Goal: Transaction & Acquisition: Purchase product/service

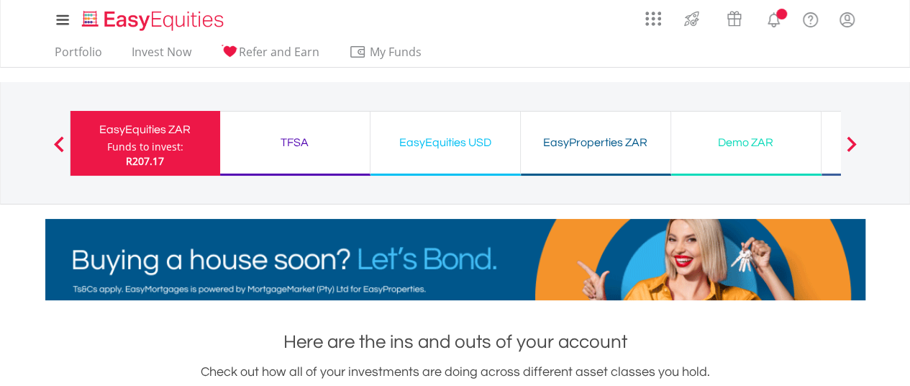
scroll to position [386, 910]
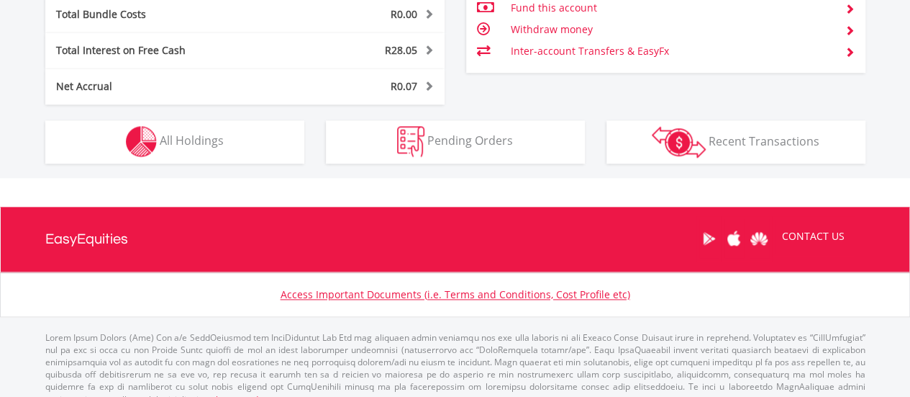
scroll to position [877, 0]
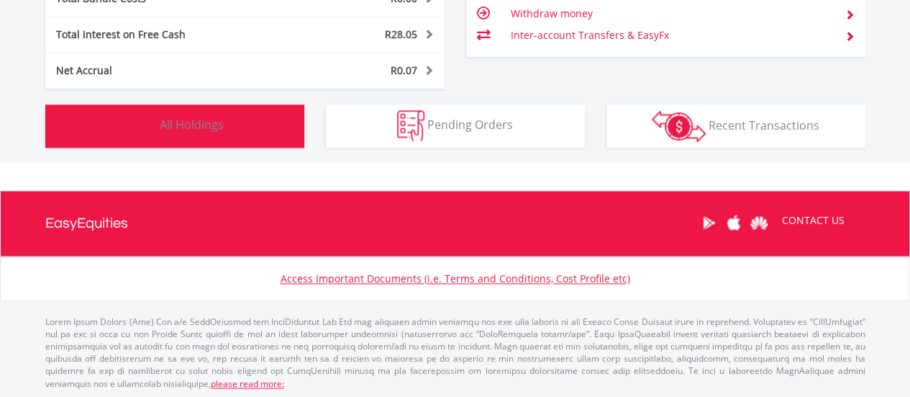
click at [238, 122] on button "Holdings All Holdings" at bounding box center [174, 125] width 259 height 43
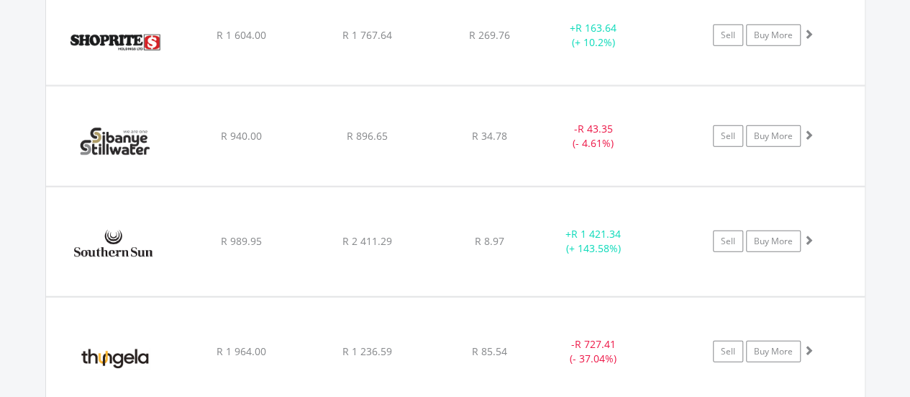
scroll to position [1855, 0]
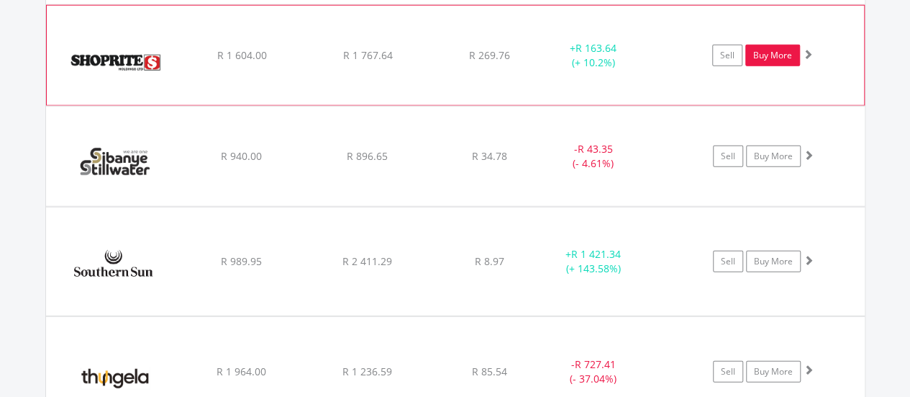
click at [773, 48] on link "Buy More" at bounding box center [773, 56] width 55 height 22
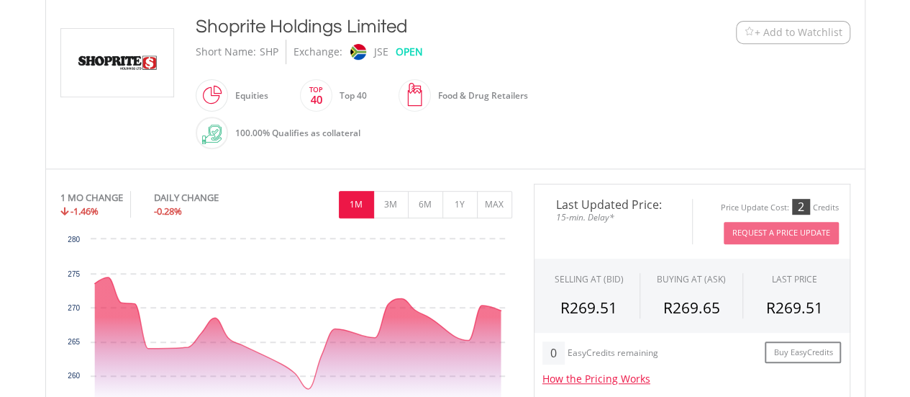
scroll to position [216, 0]
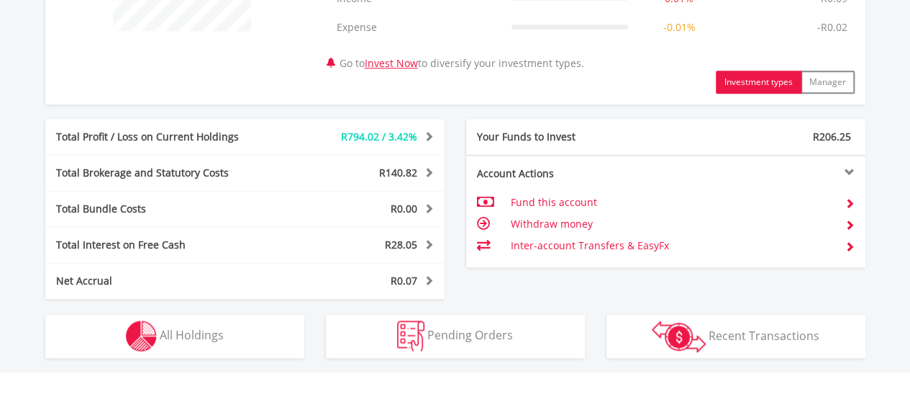
scroll to position [792, 0]
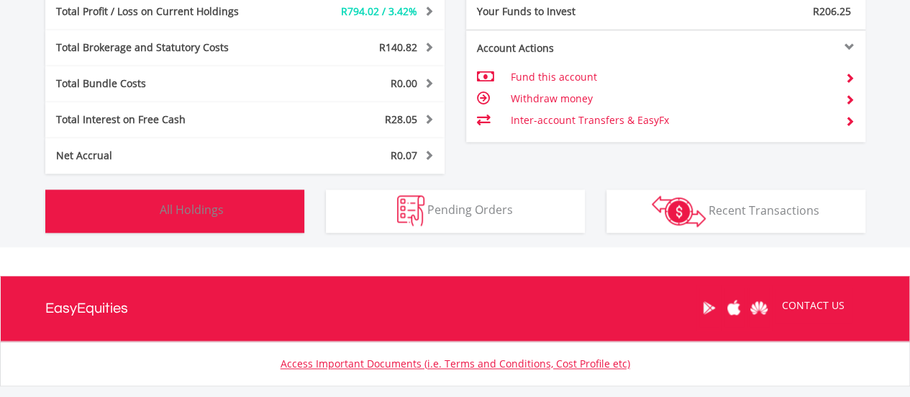
click at [187, 207] on span "All Holdings" at bounding box center [192, 210] width 64 height 16
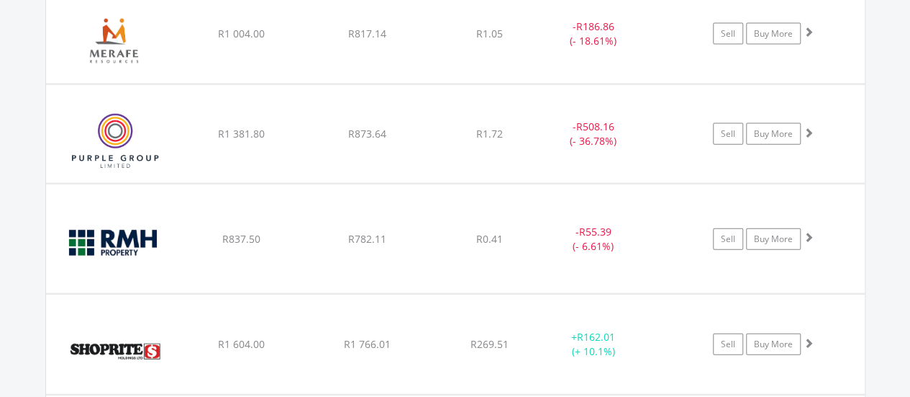
scroll to position [1570, 0]
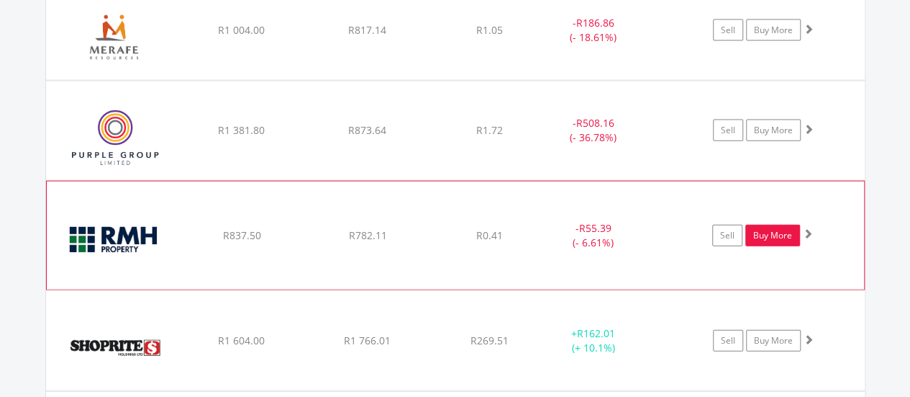
click at [774, 232] on link "Buy More" at bounding box center [773, 236] width 55 height 22
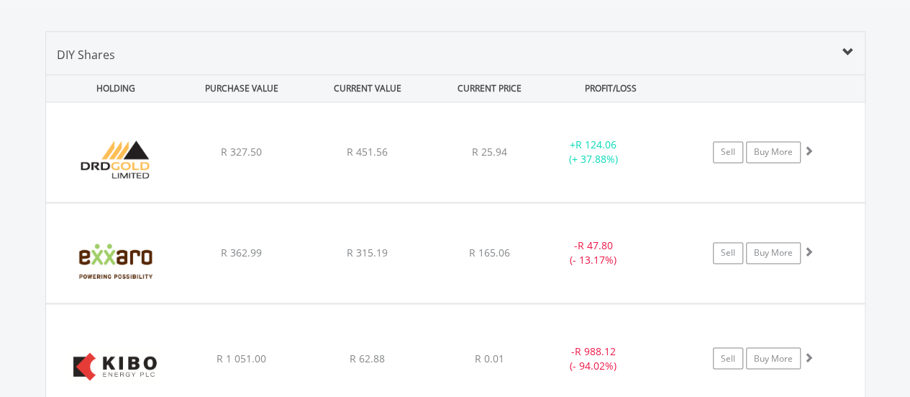
scroll to position [995, 0]
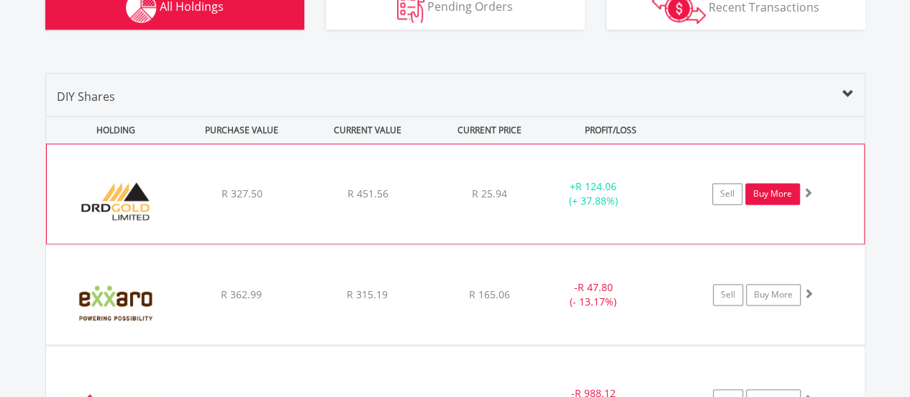
click at [761, 189] on link "Buy More" at bounding box center [773, 194] width 55 height 22
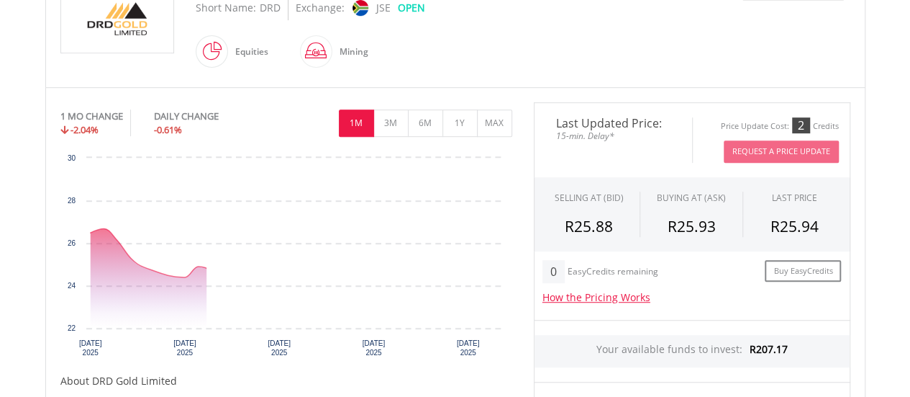
scroll to position [360, 0]
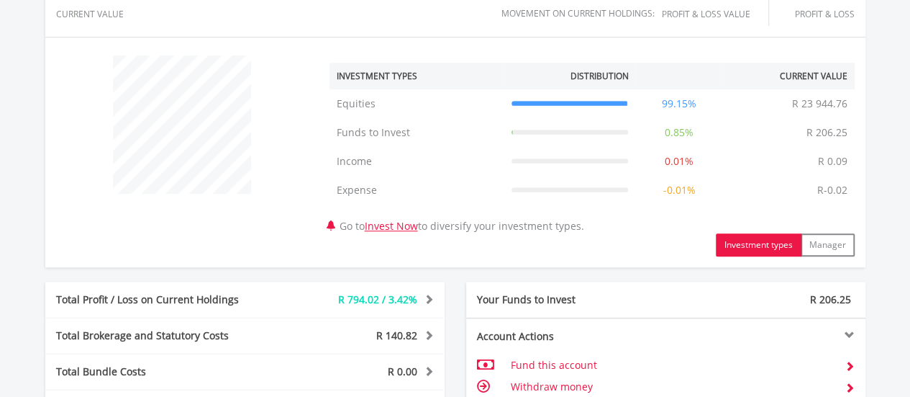
scroll to position [864, 0]
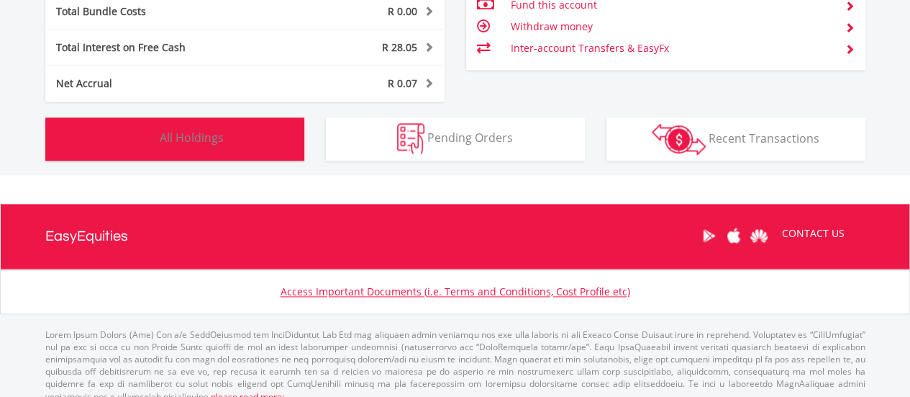
click at [177, 143] on span "All Holdings" at bounding box center [192, 138] width 64 height 16
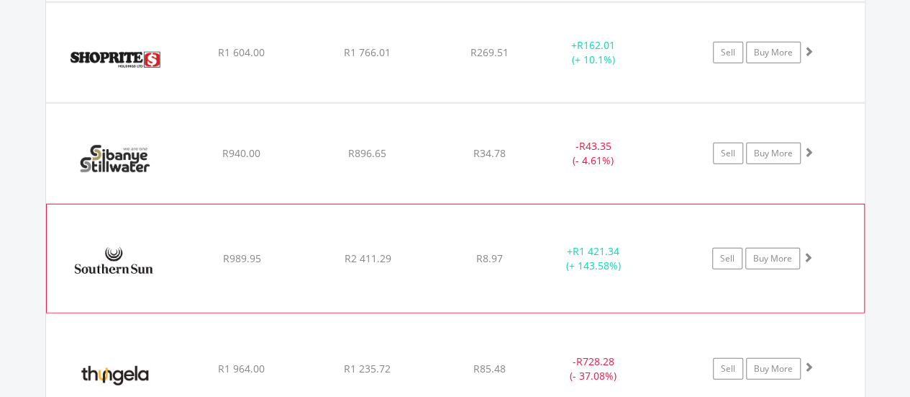
scroll to position [1714, 0]
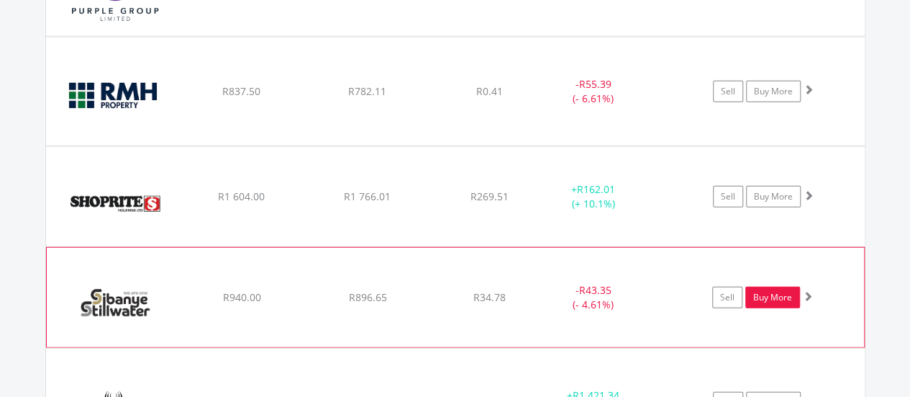
click at [768, 291] on link "Buy More" at bounding box center [773, 297] width 55 height 22
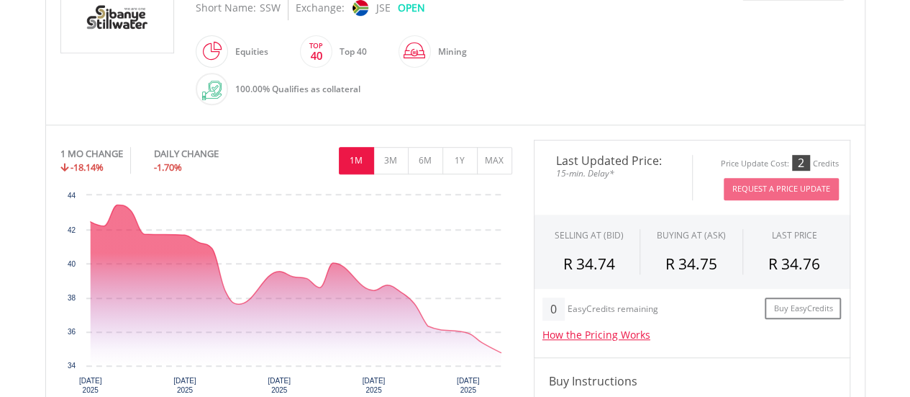
scroll to position [432, 0]
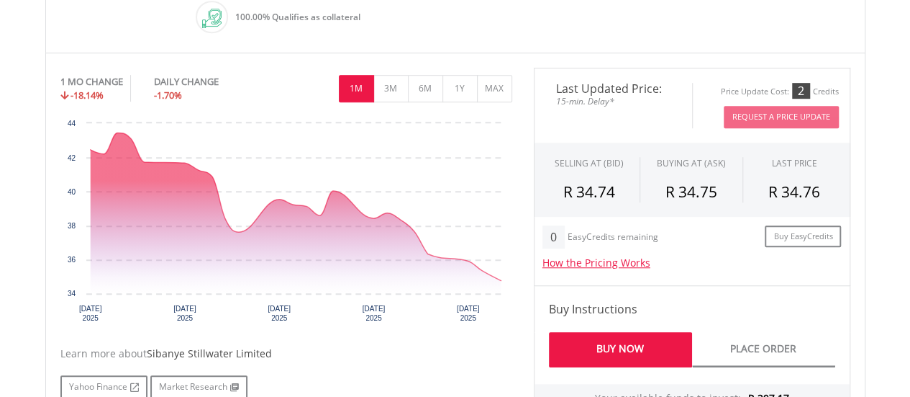
click at [620, 348] on link "Buy Now" at bounding box center [620, 349] width 143 height 35
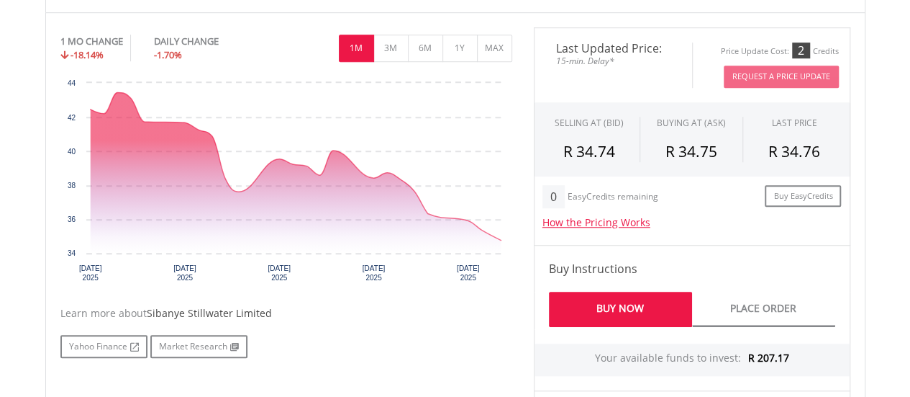
scroll to position [648, 0]
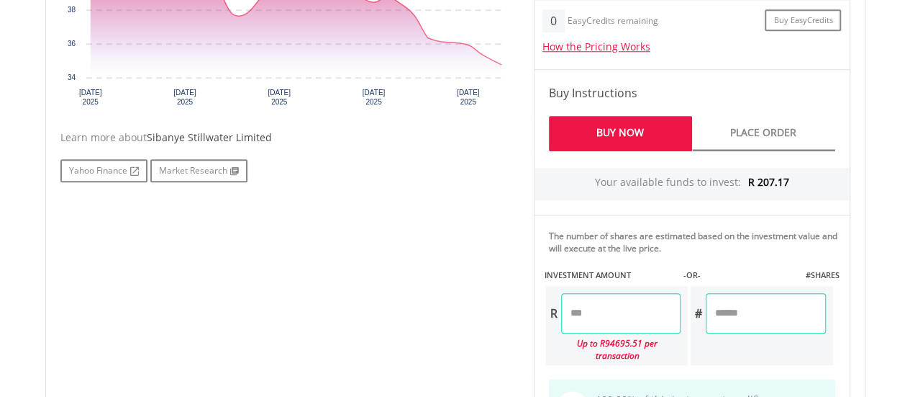
click at [603, 312] on input "number" at bounding box center [620, 313] width 119 height 40
click at [485, 265] on div "No chart available. 1 MO CHANGE -18.14% DAILY CHANGE -1.70% 1M 3M 6M 1Y MAX Cha…" at bounding box center [456, 173] width 812 height 642
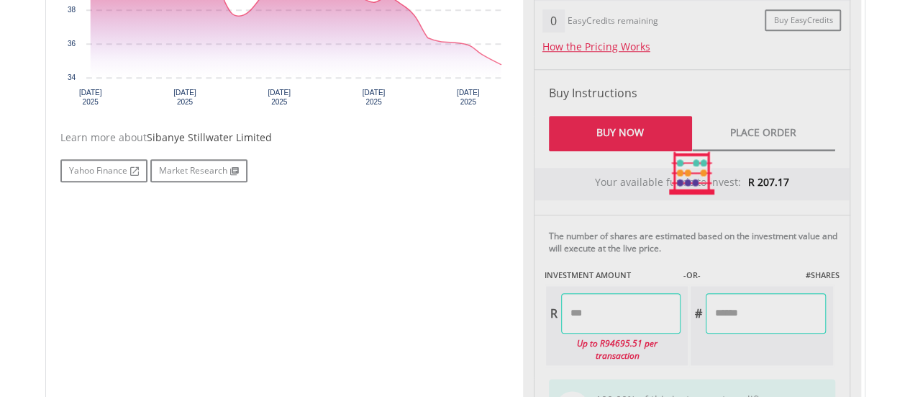
type input "******"
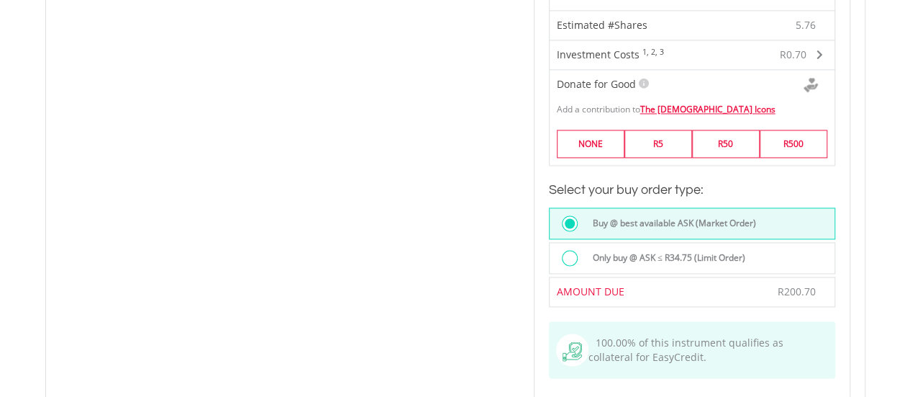
scroll to position [1080, 0]
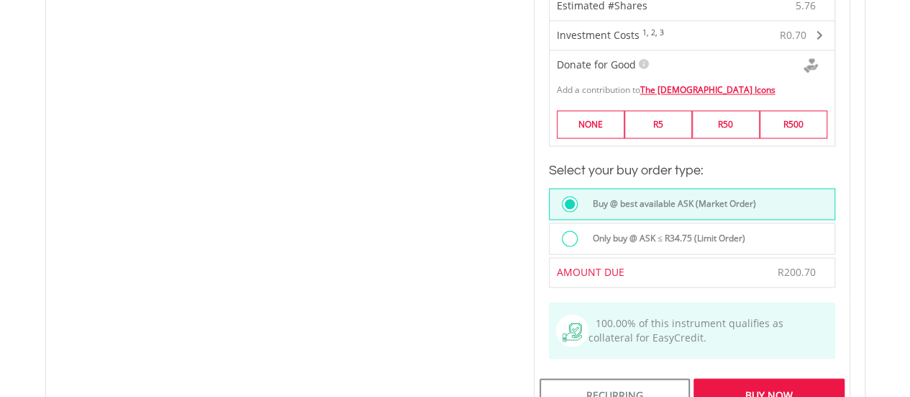
click at [751, 379] on div "Buy Now" at bounding box center [769, 394] width 150 height 33
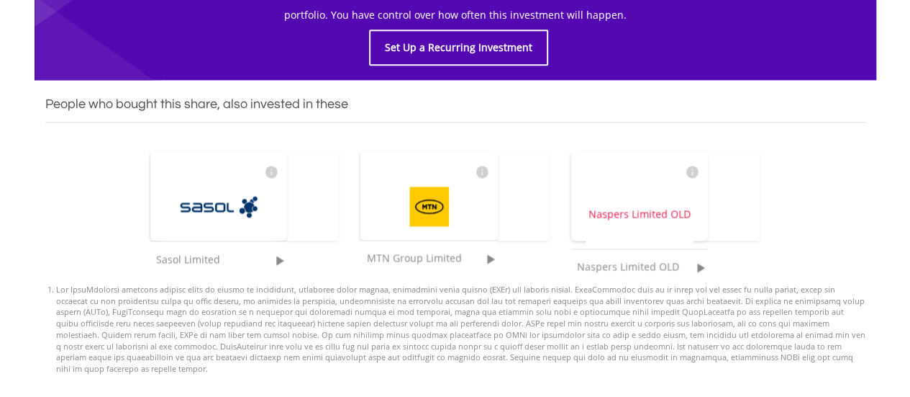
scroll to position [792, 0]
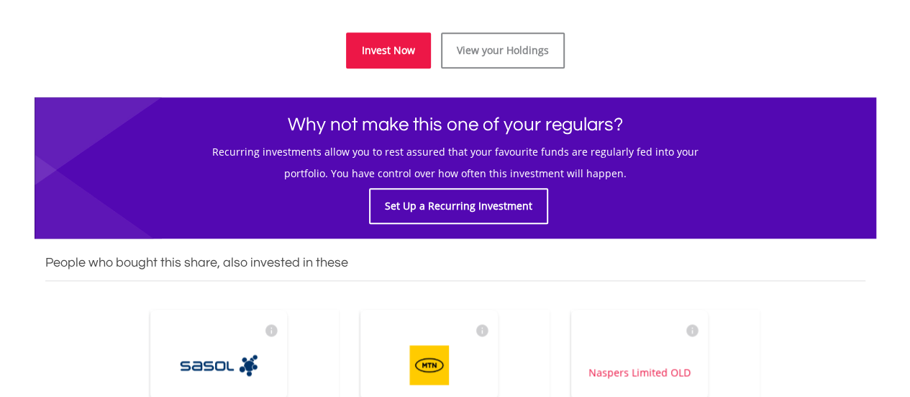
click at [368, 48] on link "Invest Now" at bounding box center [388, 50] width 85 height 36
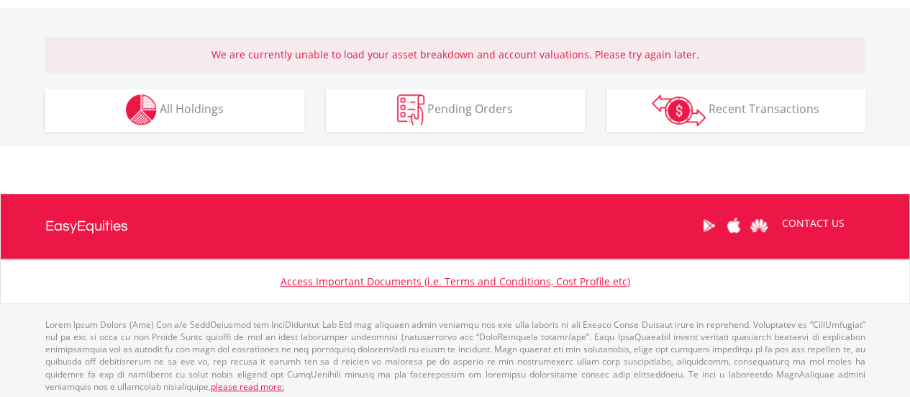
scroll to position [440, 0]
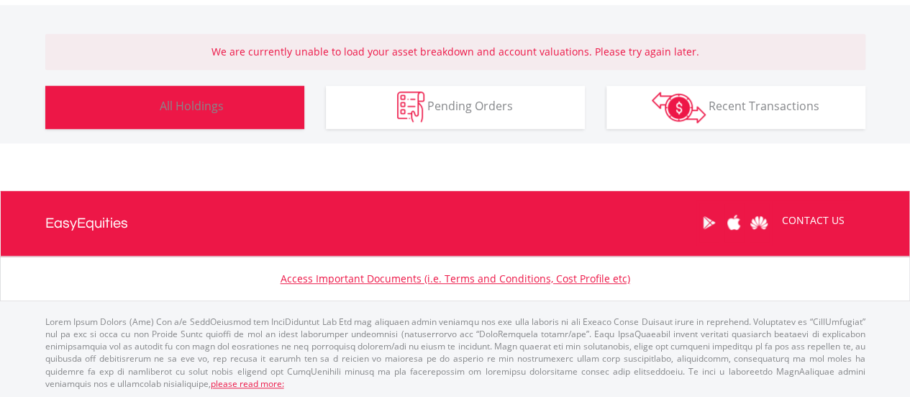
click at [229, 99] on button "Holdings All Holdings" at bounding box center [174, 107] width 259 height 43
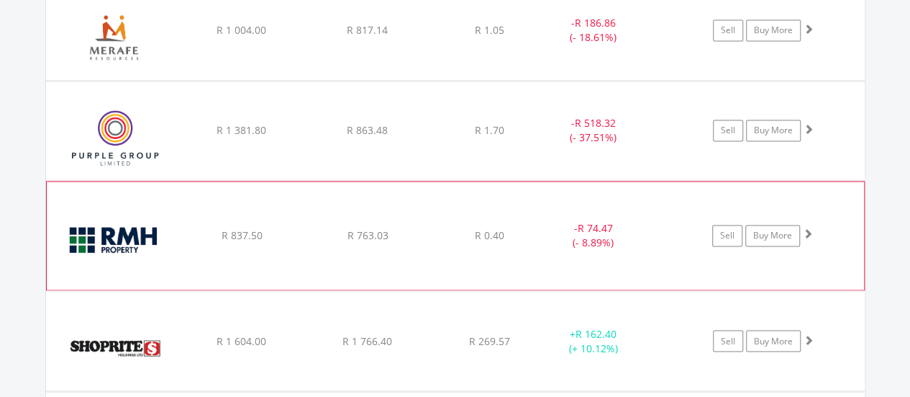
scroll to position [1260, 0]
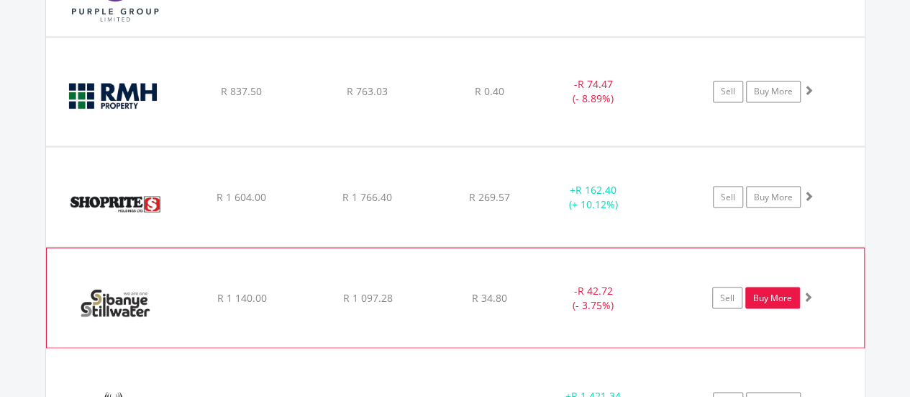
click at [766, 290] on link "Buy More" at bounding box center [773, 297] width 55 height 22
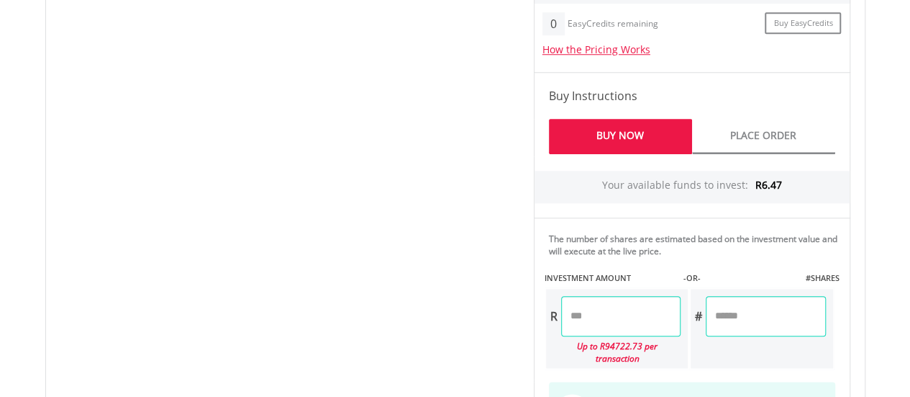
scroll to position [648, 0]
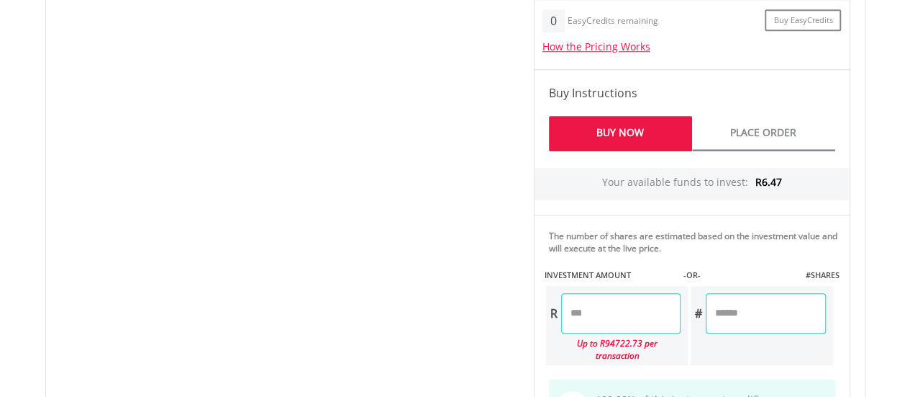
click at [626, 315] on input "number" at bounding box center [620, 313] width 119 height 40
click at [721, 256] on div "Last Updated Price: 15-min. Delay* Price Update Cost: 2 Credits Request A Price…" at bounding box center [692, 173] width 338 height 642
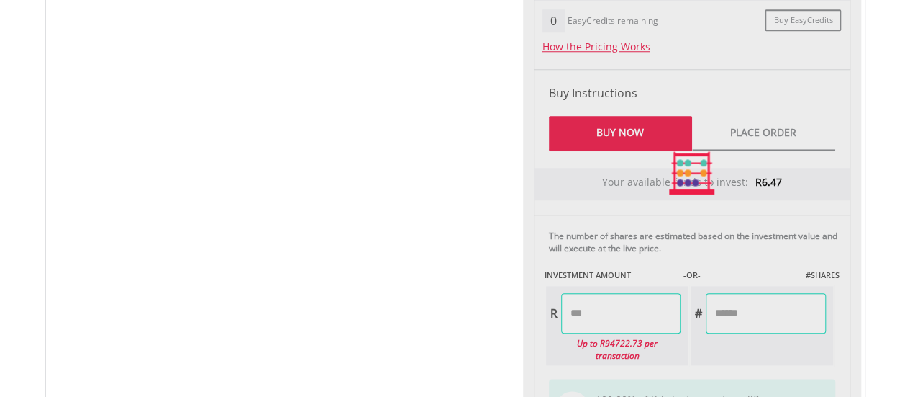
type input "****"
type input "******"
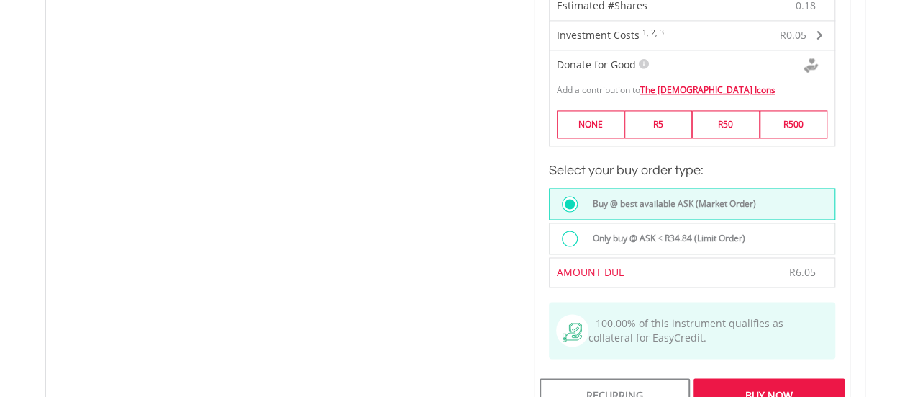
scroll to position [1224, 0]
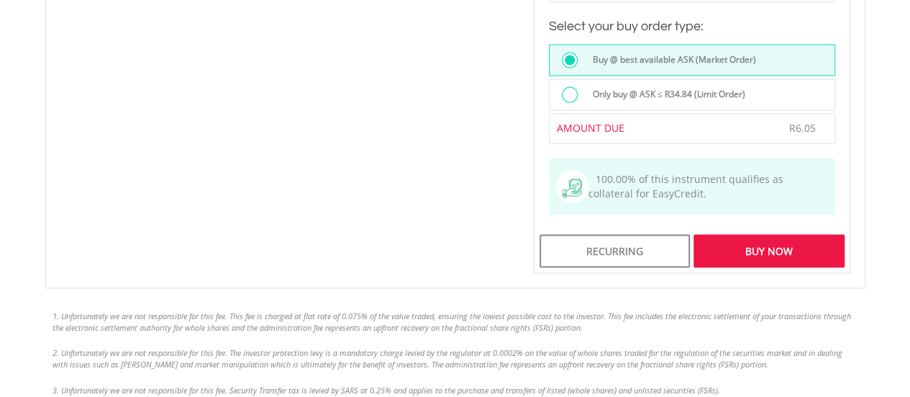
click at [576, 86] on div at bounding box center [570, 94] width 16 height 16
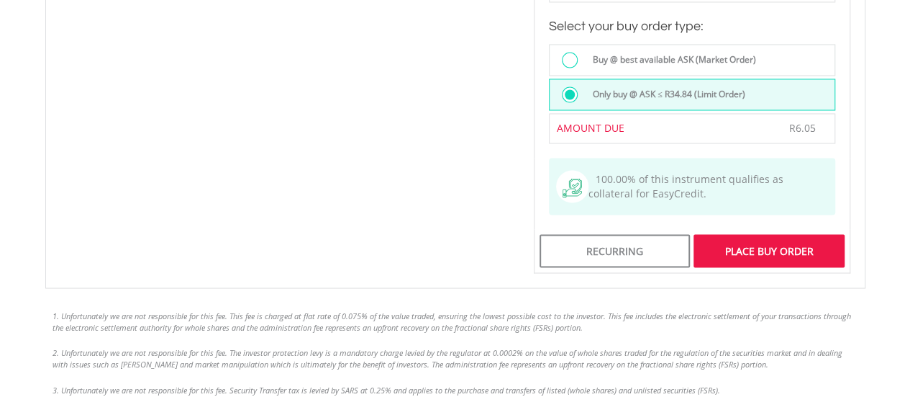
click at [756, 234] on div "Place Buy Order" at bounding box center [769, 250] width 150 height 33
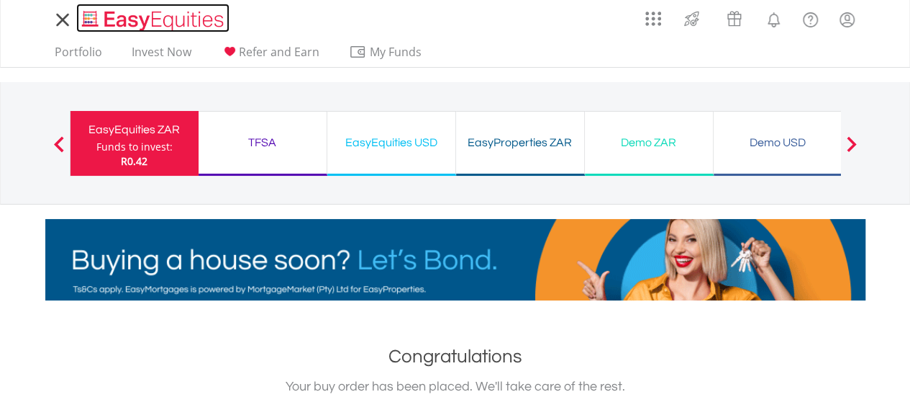
click at [117, 15] on img "Home page" at bounding box center [154, 21] width 150 height 24
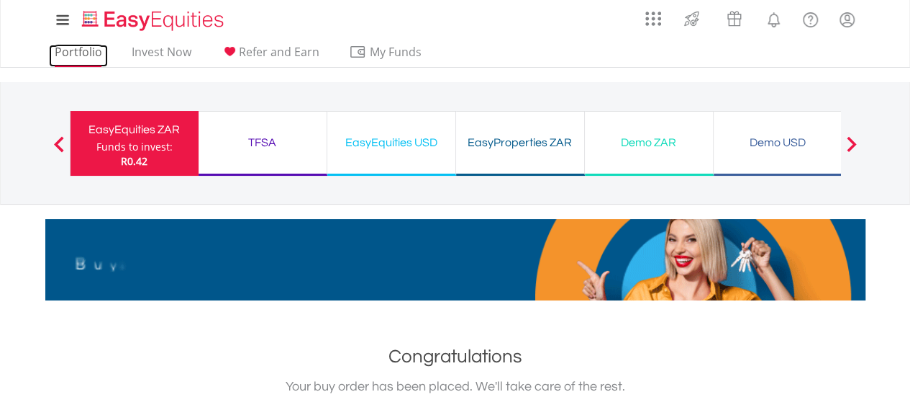
click at [79, 53] on link "Portfolio" at bounding box center [78, 56] width 59 height 22
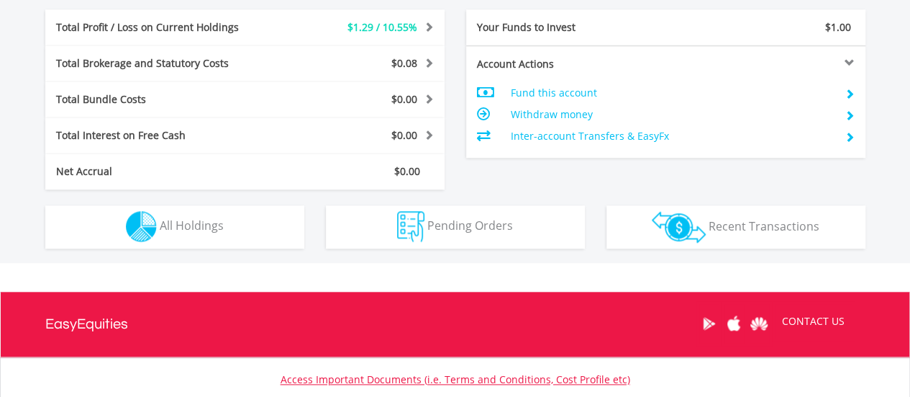
scroll to position [720, 0]
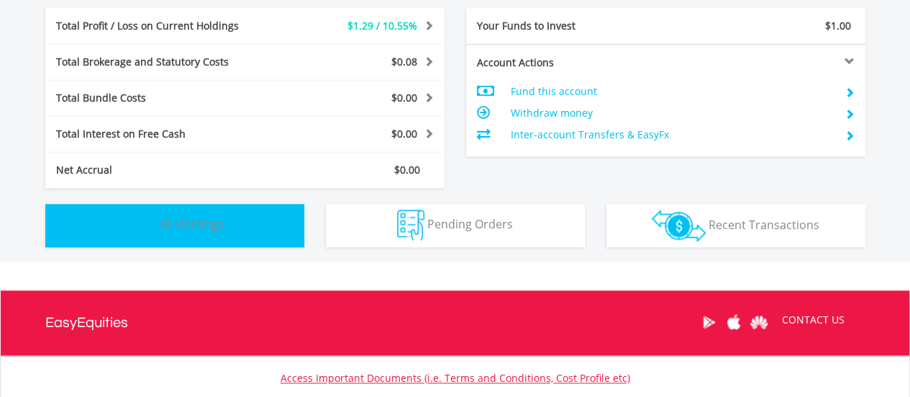
click at [209, 221] on span "All Holdings" at bounding box center [192, 224] width 64 height 16
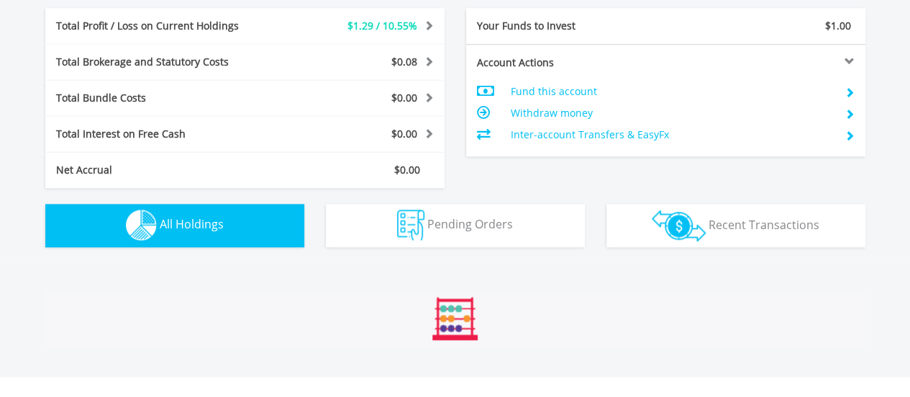
scroll to position [1009, 0]
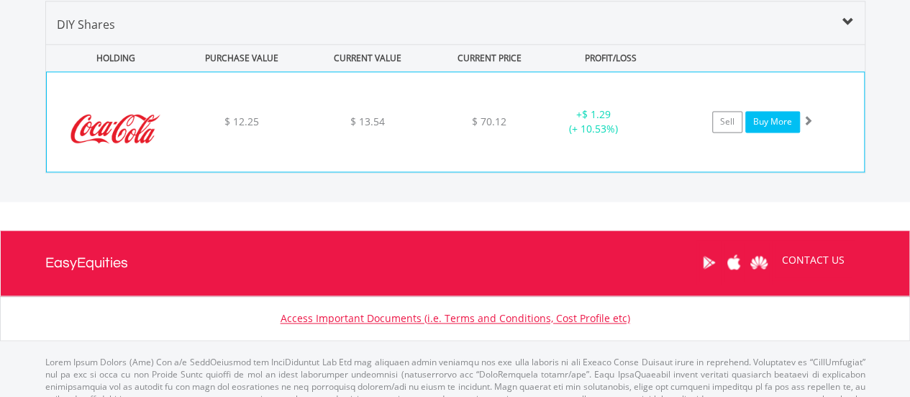
click at [774, 119] on link "Buy More" at bounding box center [773, 122] width 55 height 22
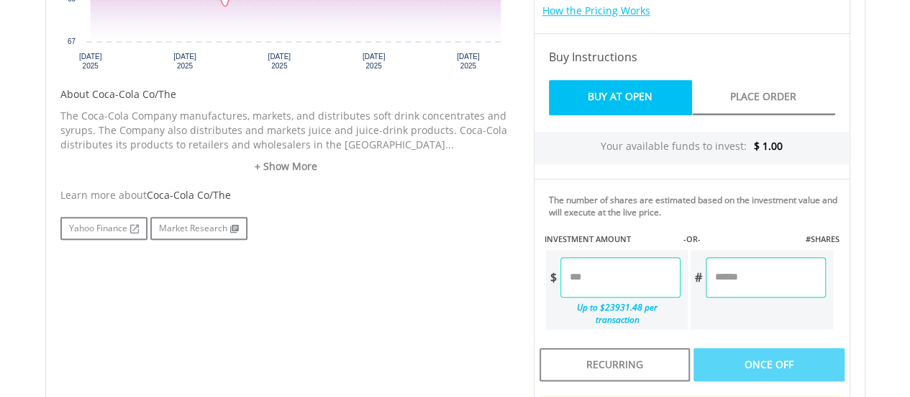
scroll to position [648, 0]
click at [618, 289] on input "number" at bounding box center [621, 276] width 120 height 40
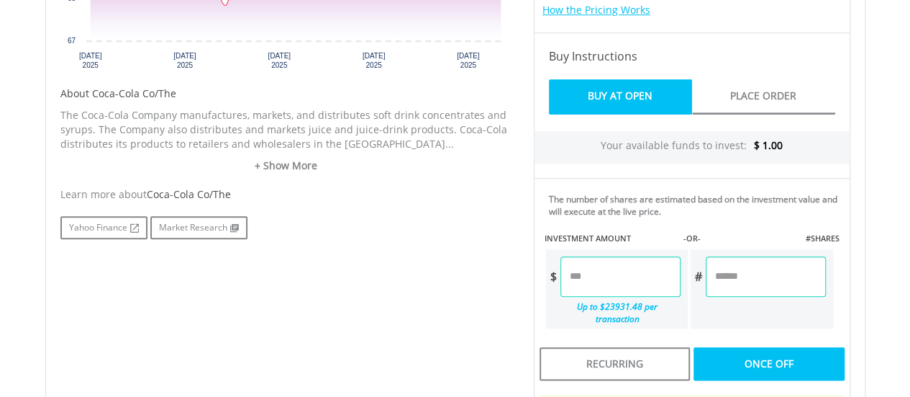
click at [766, 345] on div "Last Updated Price: 15-min. Delay* Price Update Cost: 0 Credits Market Closed S…" at bounding box center [692, 183] width 338 height 736
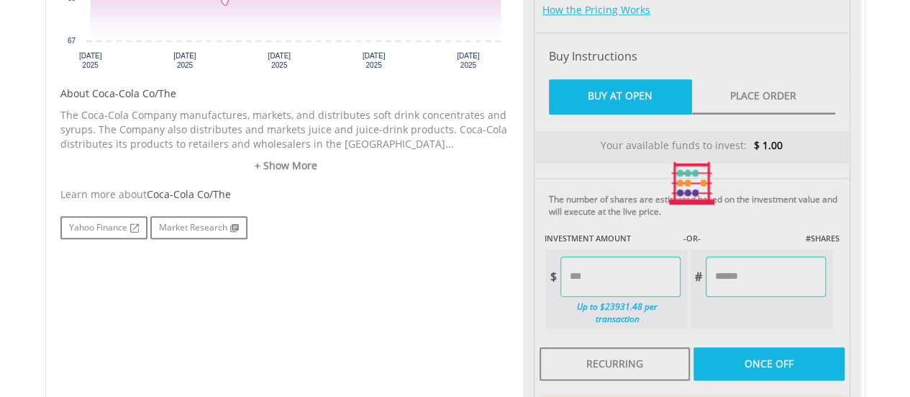
type input "****"
type input "******"
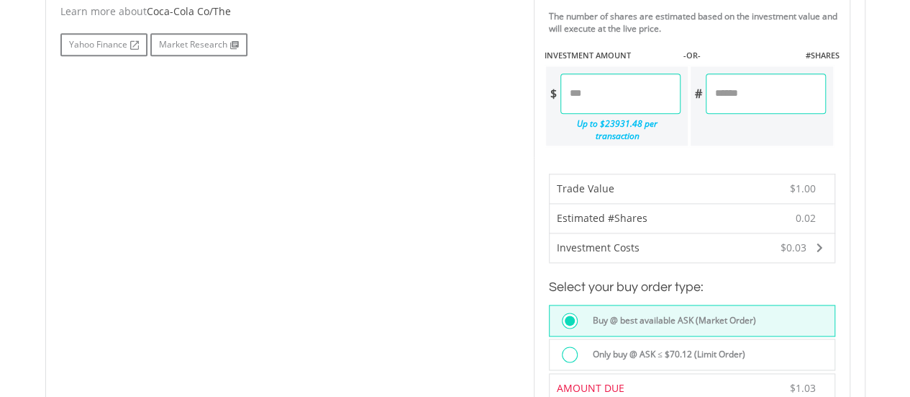
scroll to position [864, 0]
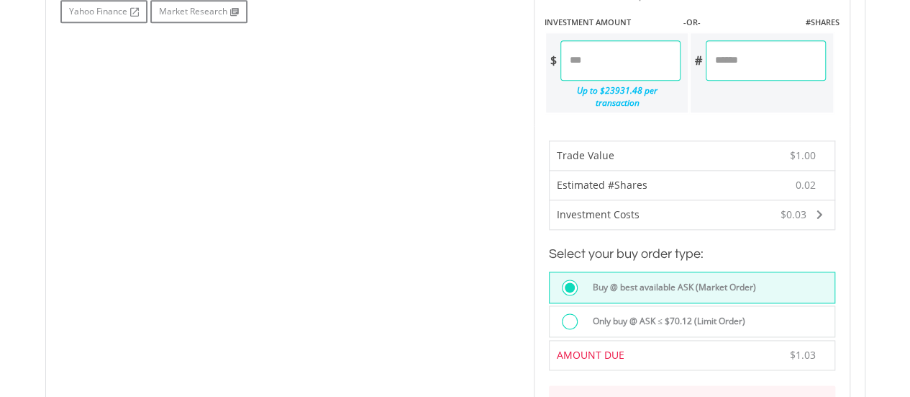
click at [569, 313] on div at bounding box center [570, 321] width 16 height 16
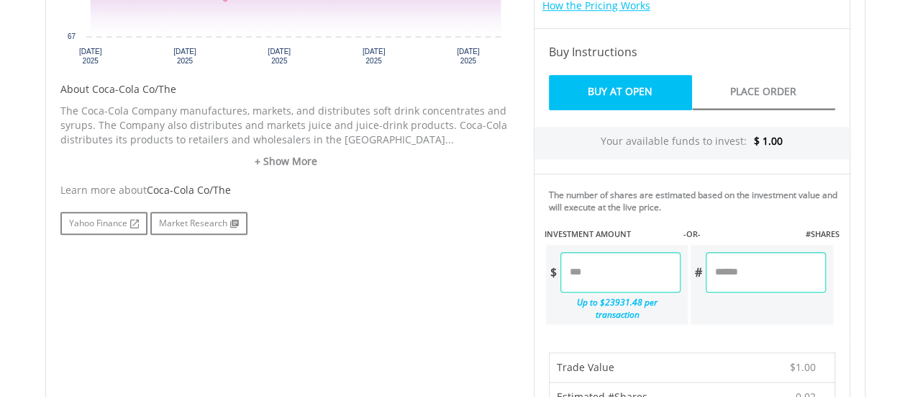
scroll to position [648, 0]
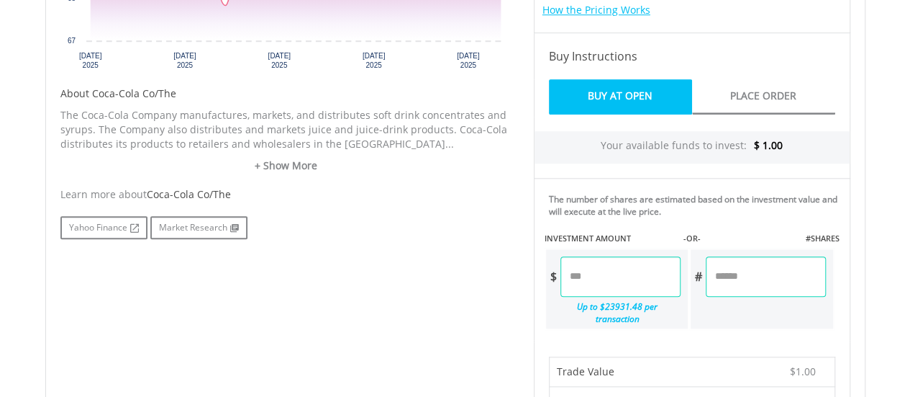
click at [576, 276] on input "****" at bounding box center [621, 276] width 120 height 40
click at [600, 270] on input "****" at bounding box center [621, 276] width 120 height 40
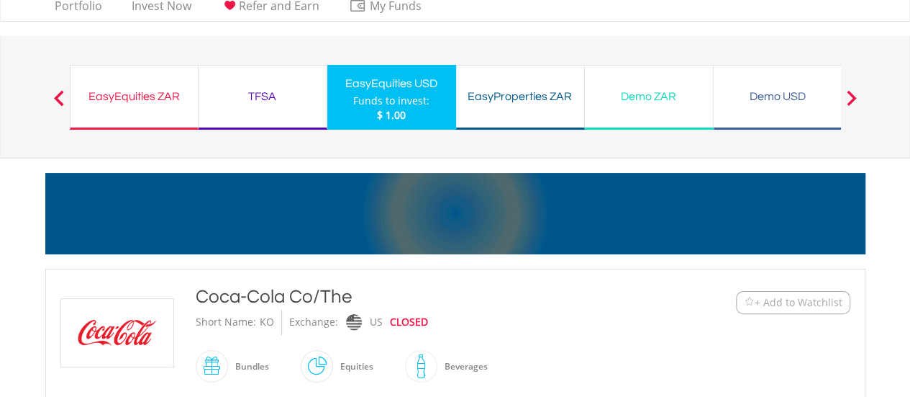
scroll to position [0, 0]
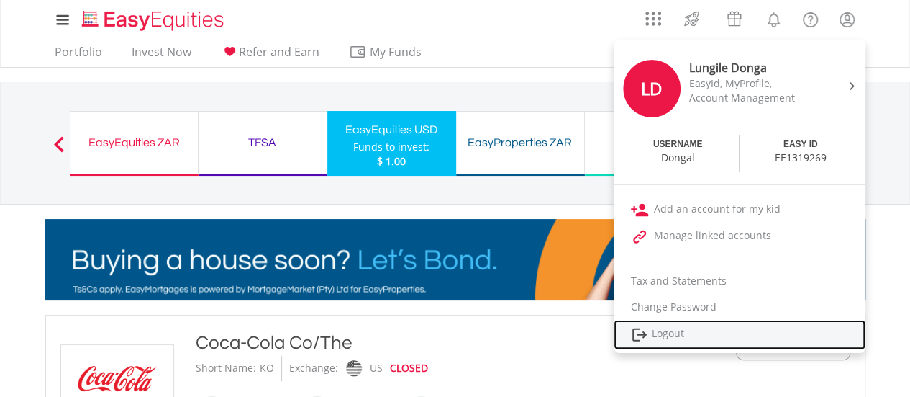
click at [666, 332] on link "Logout" at bounding box center [740, 335] width 252 height 30
